Goal: Information Seeking & Learning: Learn about a topic

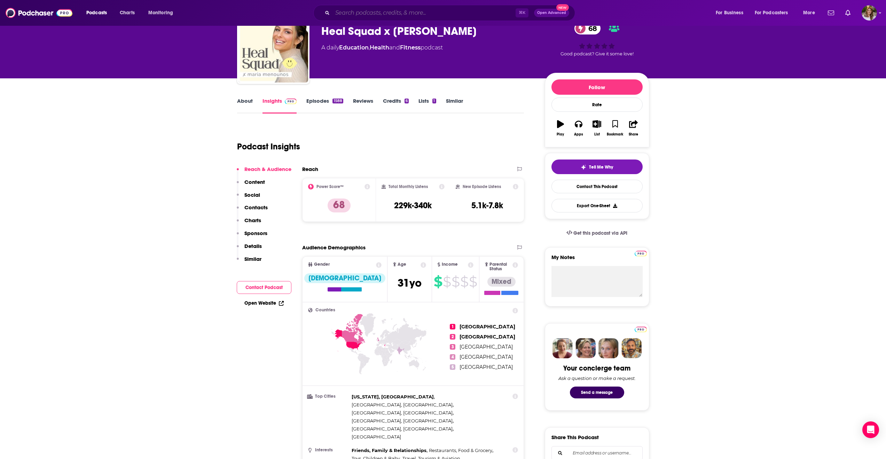
click at [386, 10] on input "Search podcasts, credits, & more..." at bounding box center [424, 12] width 183 height 11
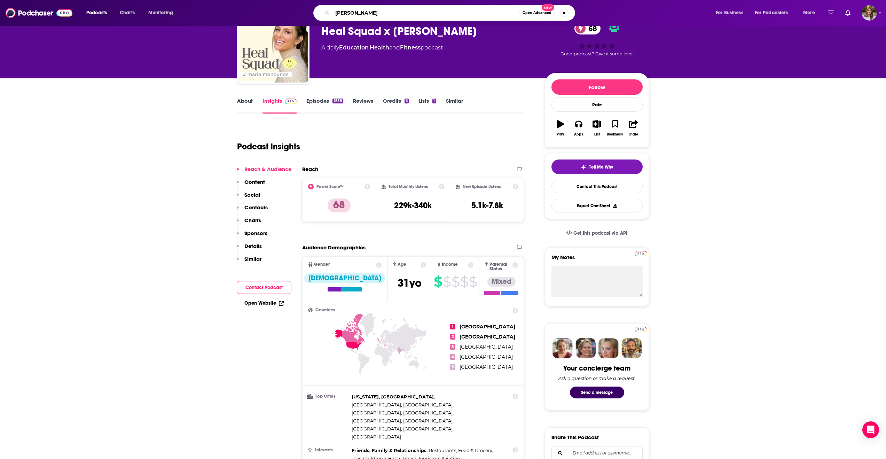
type input "[PERSON_NAME]"
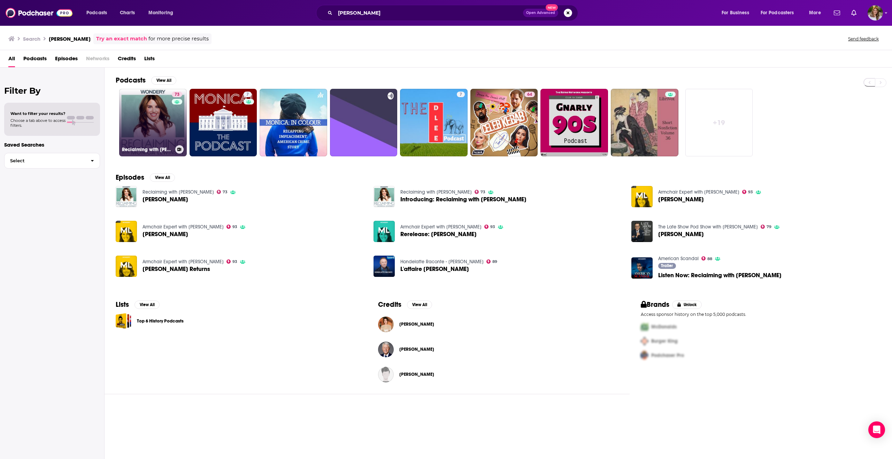
click at [143, 119] on link "73 Reclaiming with [PERSON_NAME]" at bounding box center [153, 123] width 68 height 68
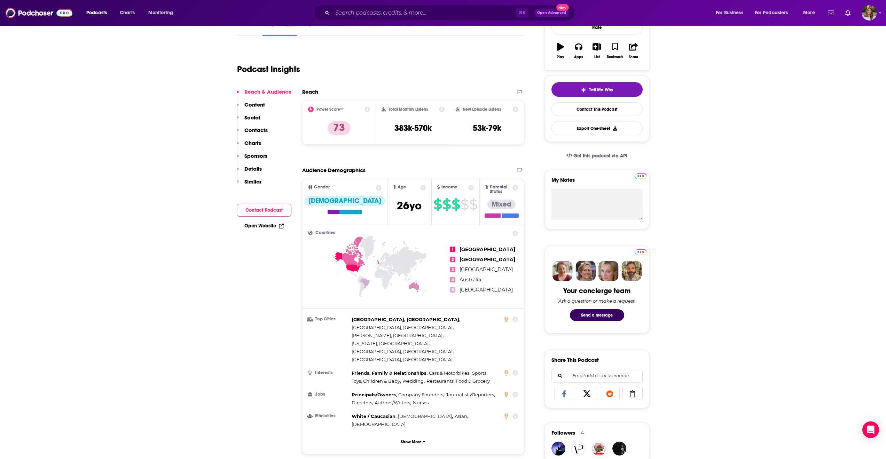
scroll to position [115, 0]
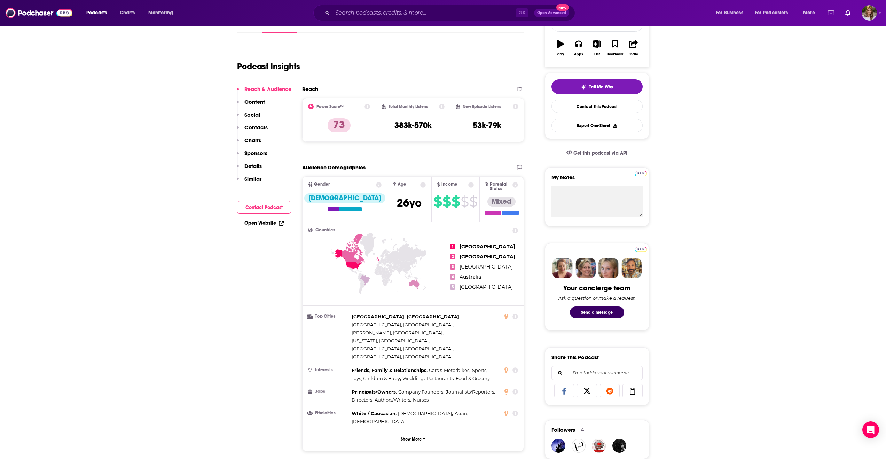
click at [468, 186] on icon at bounding box center [471, 185] width 6 height 6
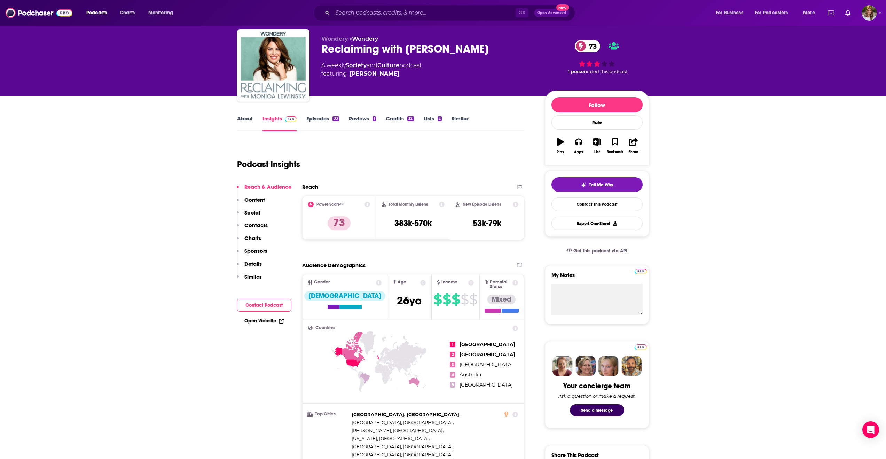
scroll to position [0, 0]
